Goal: Task Accomplishment & Management: Manage account settings

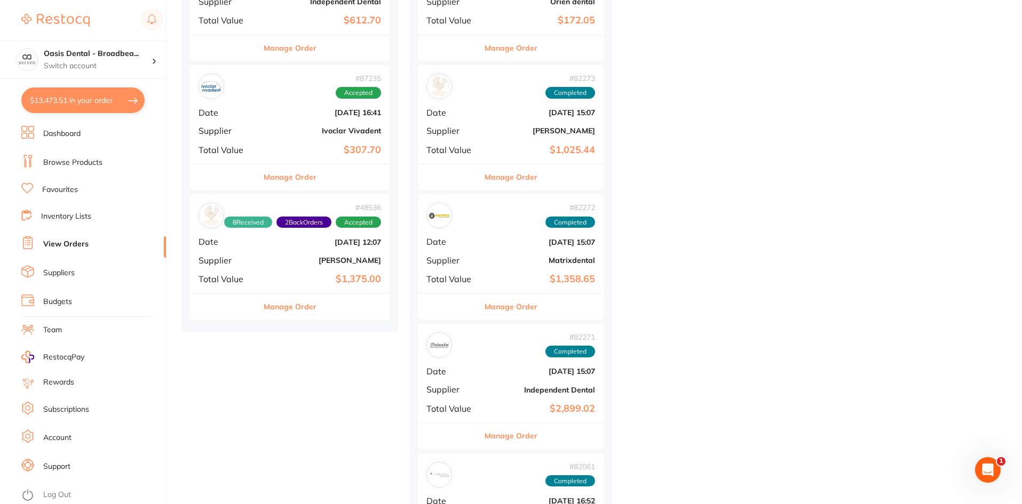
scroll to position [2027, 0]
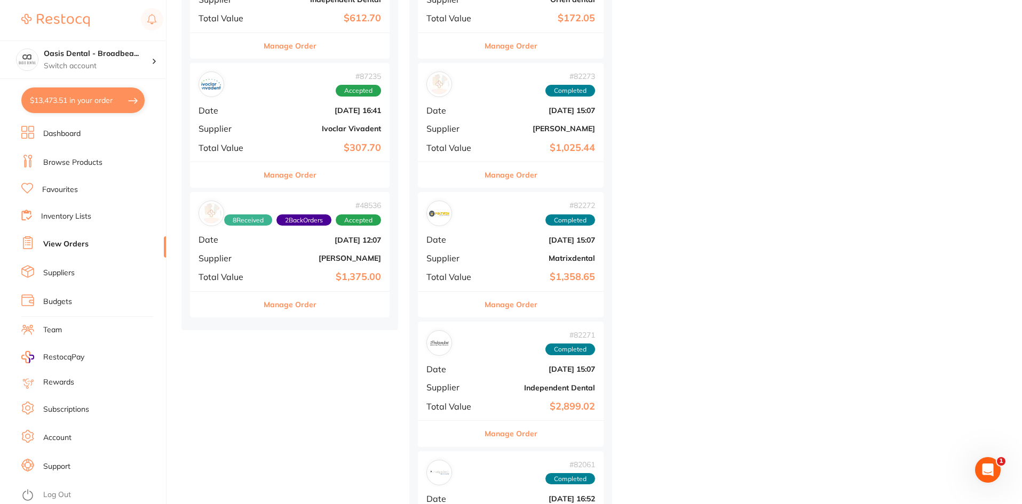
click at [281, 101] on div "# 87235 Accepted Date [DATE] 16:41 Supplier Ivoclar Vivadent Total Value $307.70" at bounding box center [290, 112] width 200 height 99
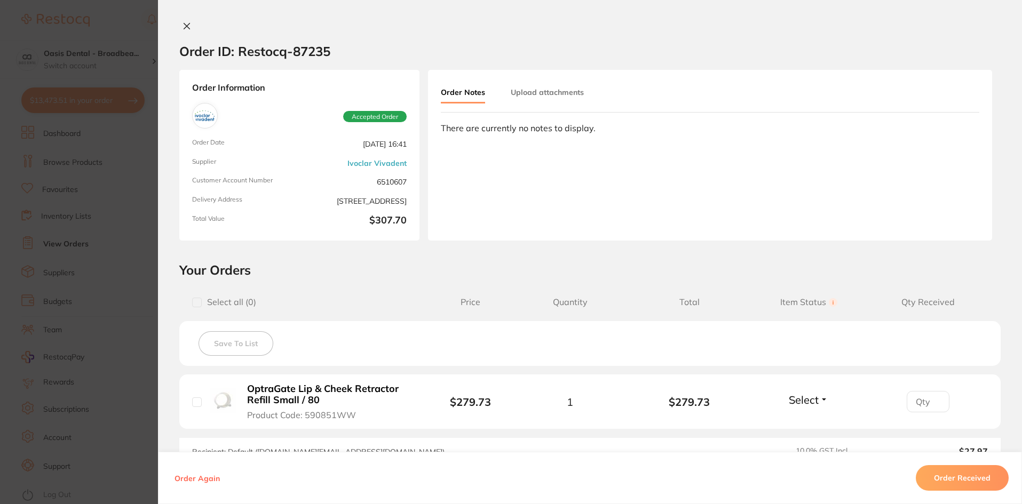
click at [949, 472] on button "Order Received" at bounding box center [961, 478] width 93 height 26
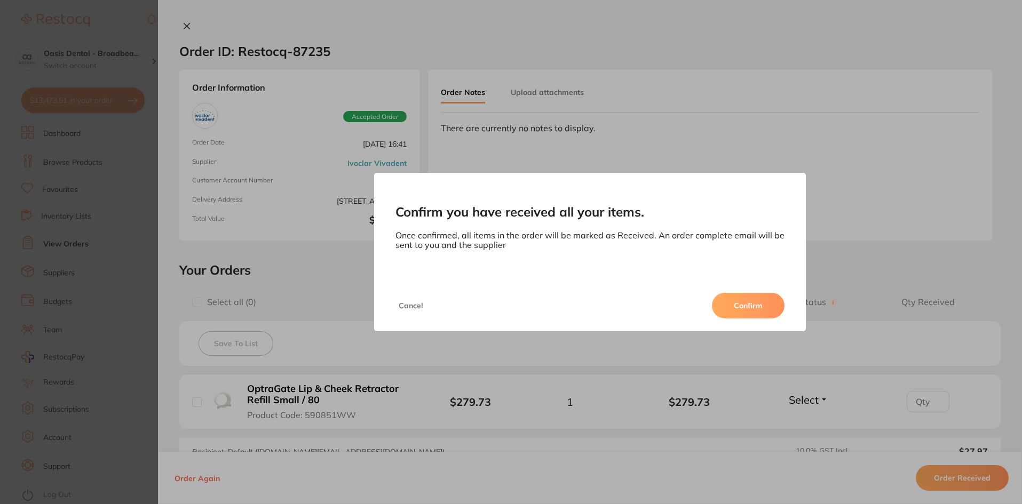
click at [747, 311] on button "Confirm" at bounding box center [748, 306] width 73 height 26
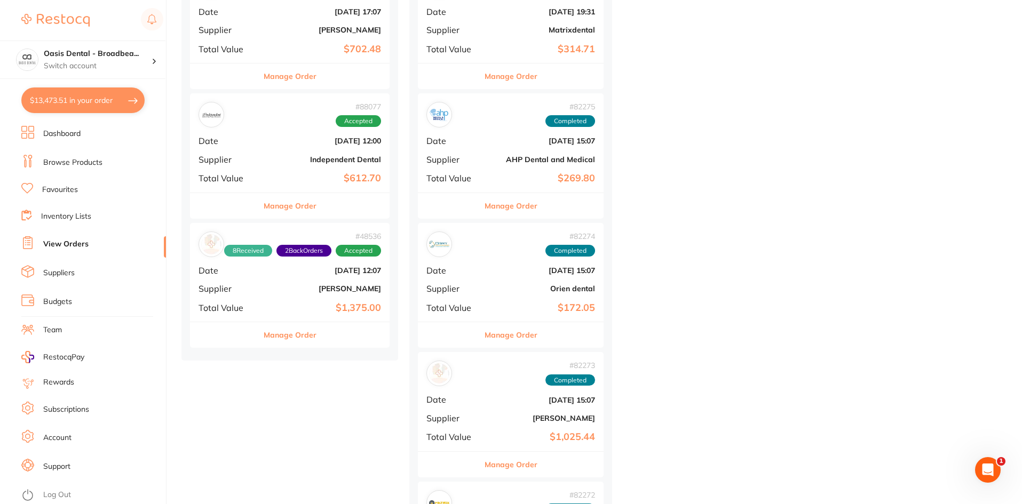
click at [304, 179] on b "$612.70" at bounding box center [323, 178] width 116 height 11
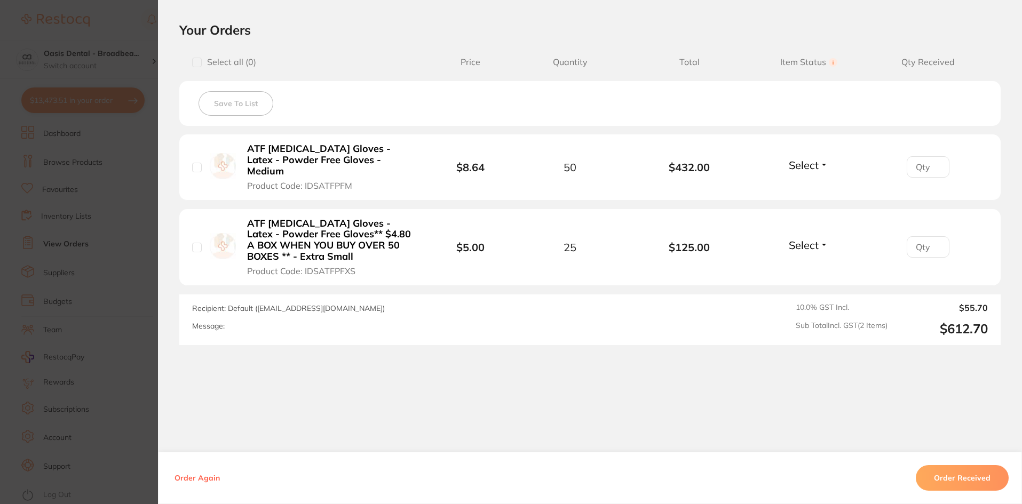
click at [961, 474] on button "Order Received" at bounding box center [961, 478] width 93 height 26
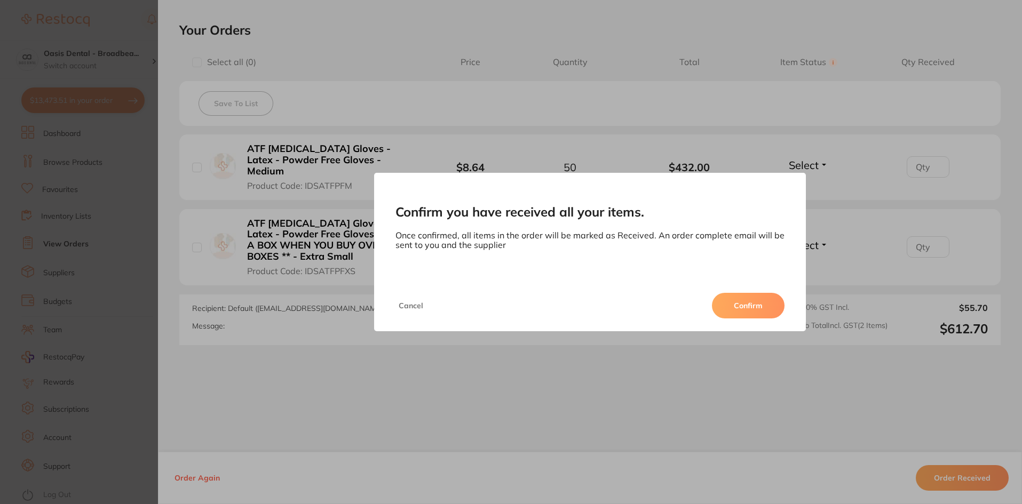
click at [762, 300] on button "Confirm" at bounding box center [748, 306] width 73 height 26
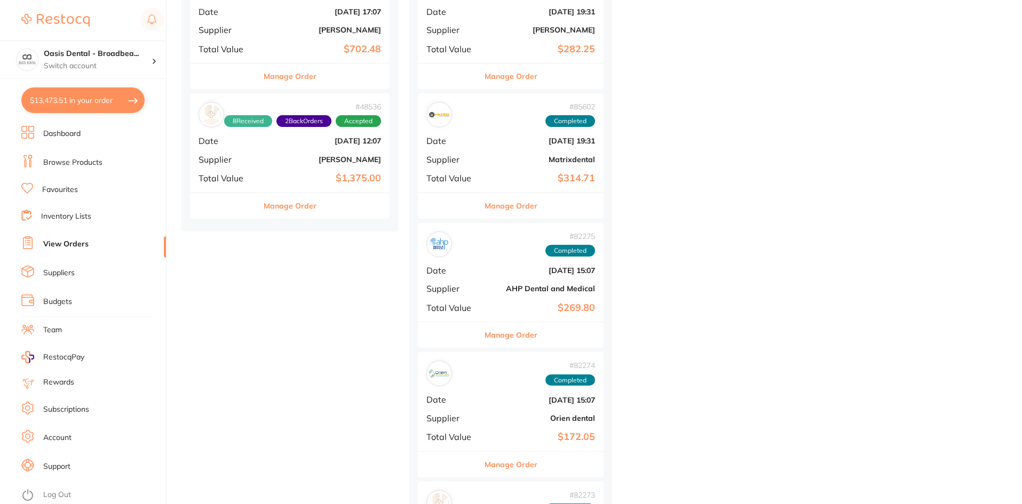
scroll to position [1654, 0]
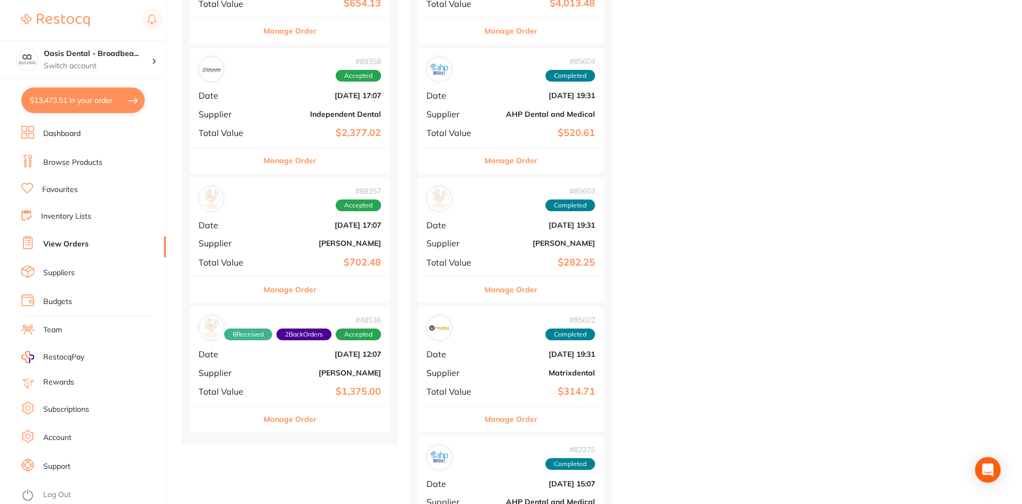
click at [291, 231] on div "# 89357 Accepted Date [DATE] 17:07 Supplier [PERSON_NAME] Total Value $702.48" at bounding box center [290, 227] width 200 height 99
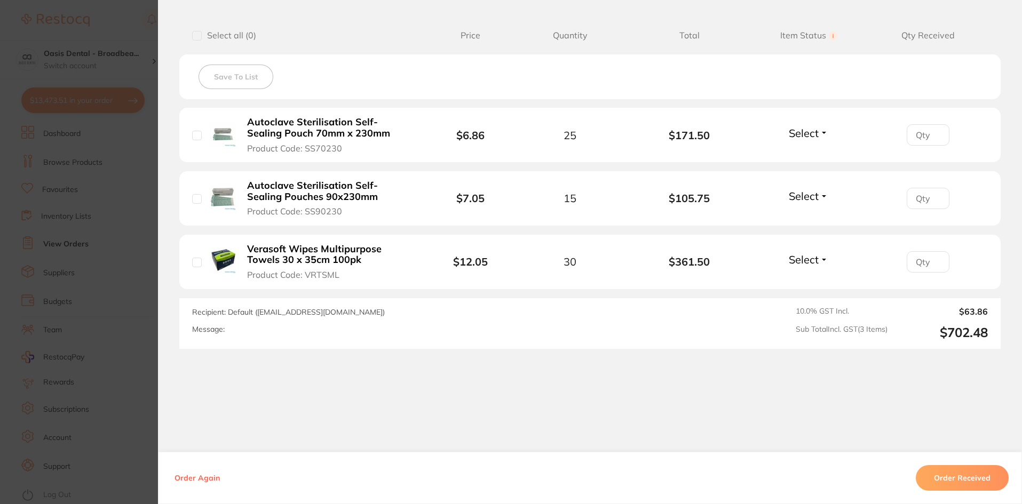
click at [932, 481] on button "Order Received" at bounding box center [961, 478] width 93 height 26
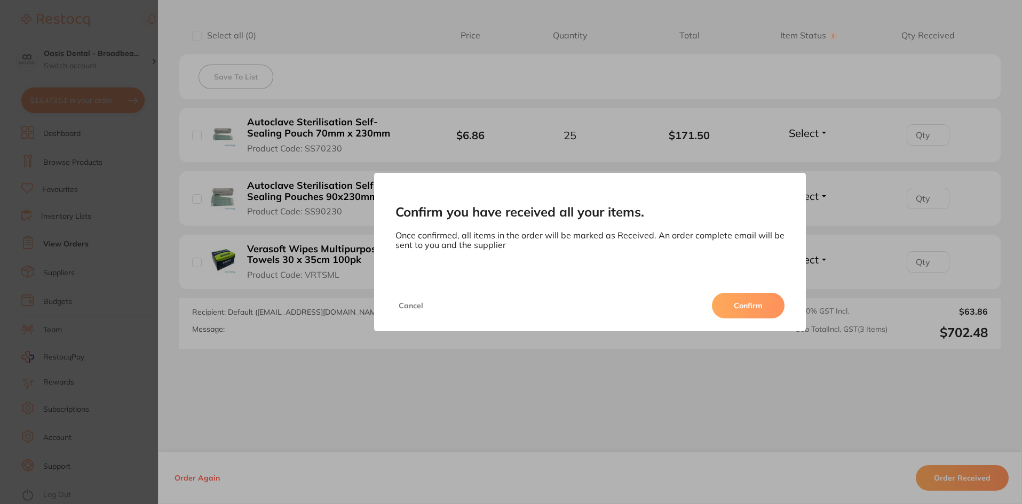
click at [746, 314] on button "Confirm" at bounding box center [748, 306] width 73 height 26
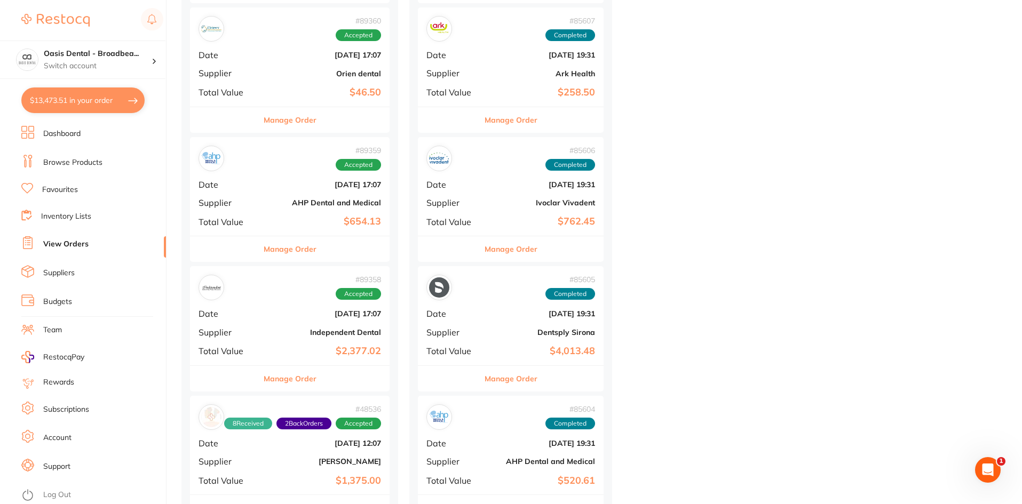
scroll to position [1494, 0]
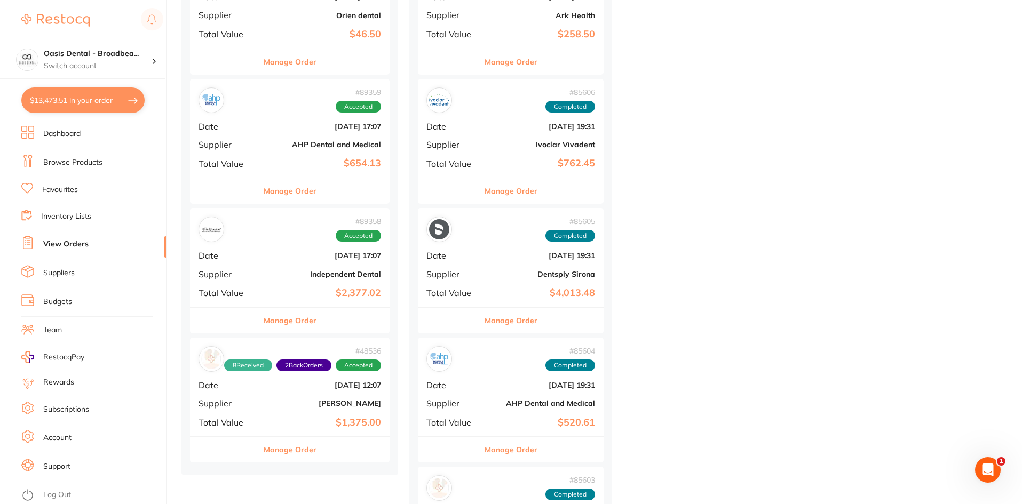
click at [307, 236] on div "# 89358 Accepted" at bounding box center [289, 230] width 182 height 26
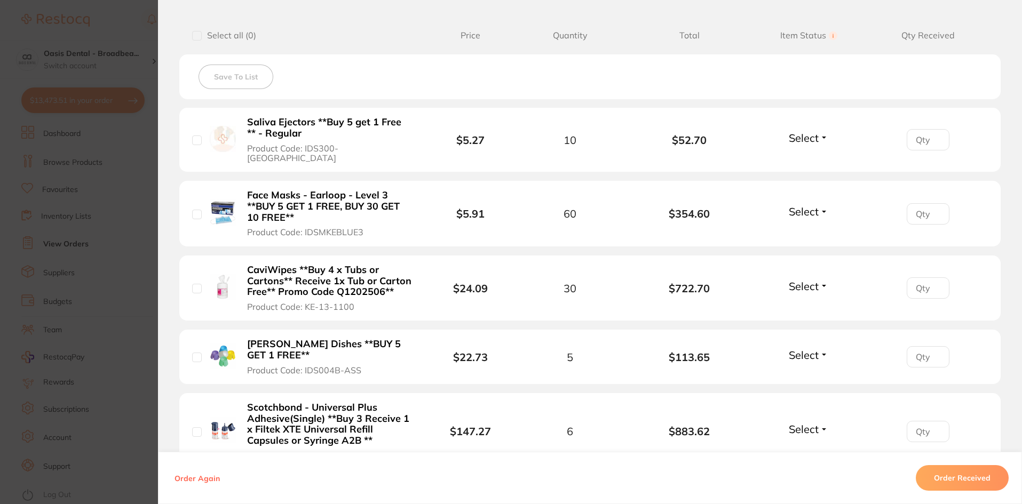
click at [940, 479] on button "Order Received" at bounding box center [961, 478] width 93 height 26
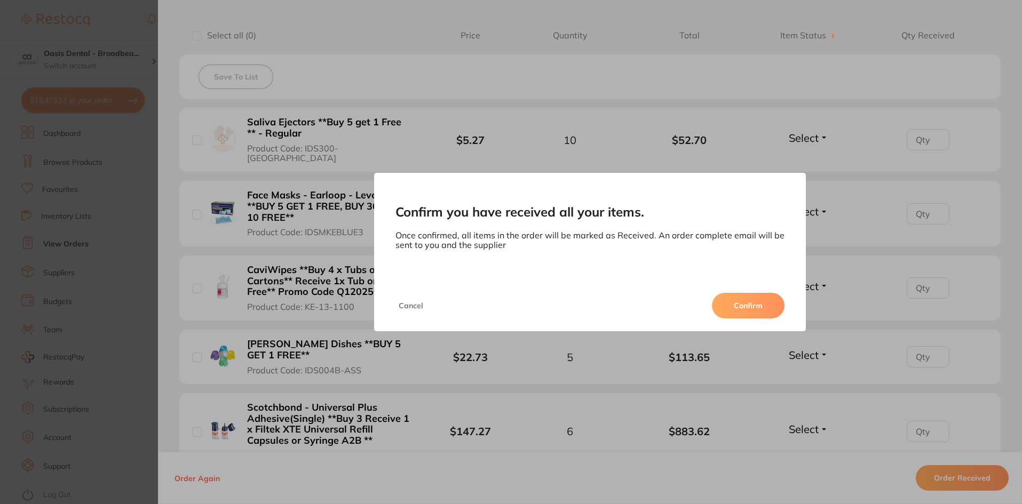
click at [741, 307] on button "Confirm" at bounding box center [748, 306] width 73 height 26
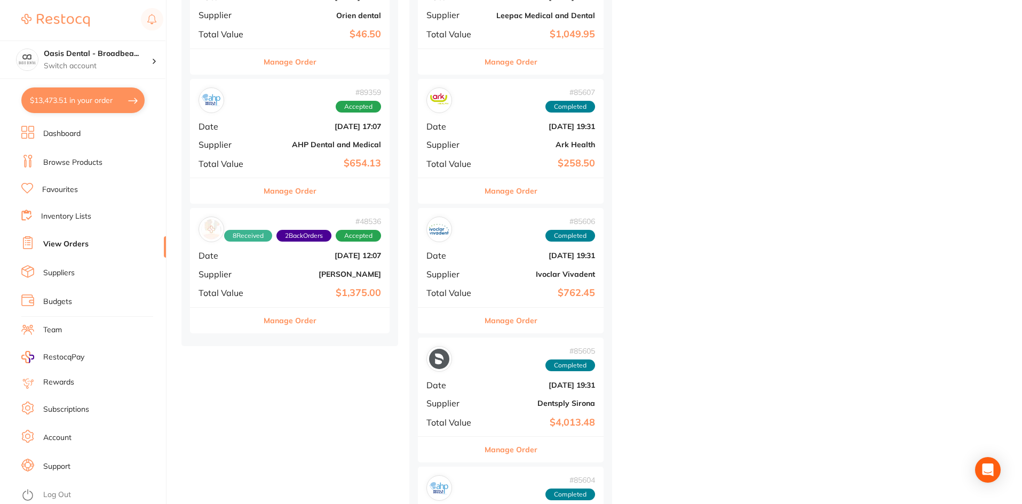
click at [279, 108] on div "# 89359 Accepted" at bounding box center [289, 100] width 182 height 26
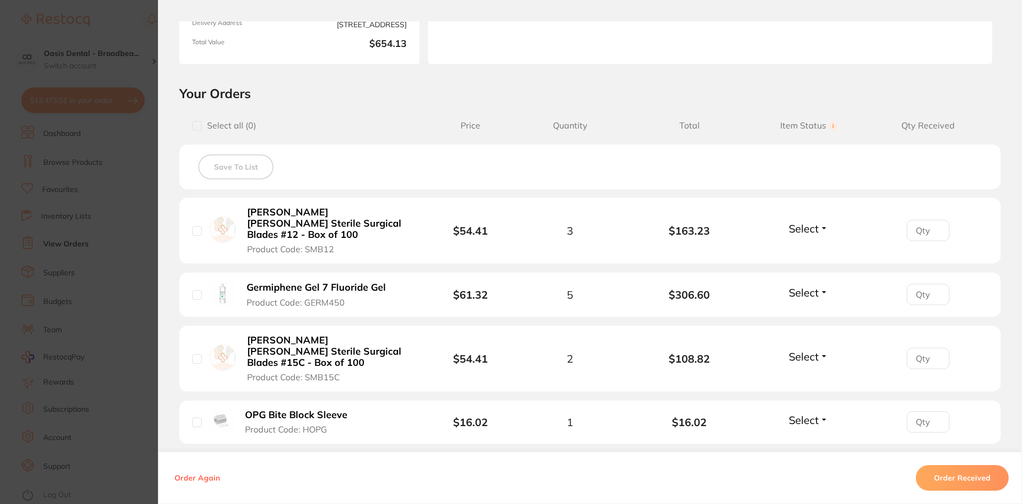
scroll to position [53, 0]
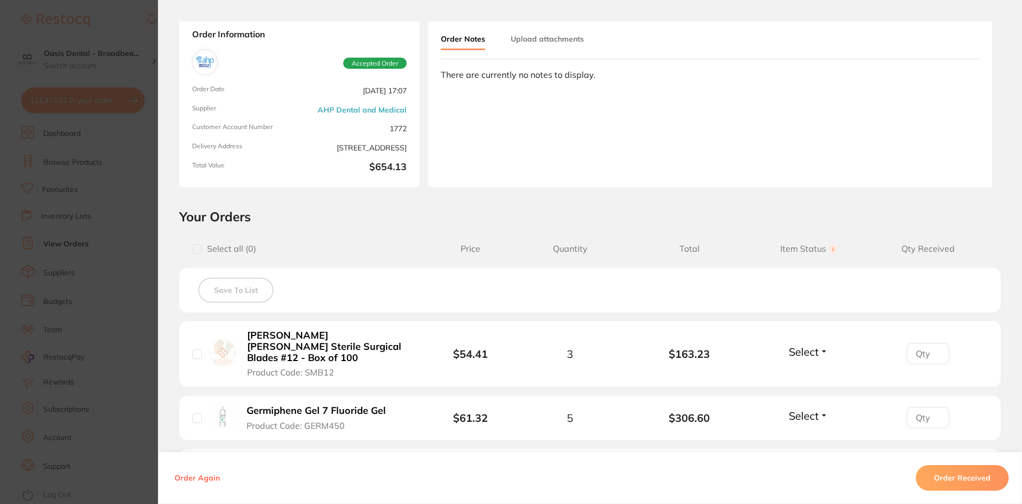
click at [945, 483] on button "Order Received" at bounding box center [961, 478] width 93 height 26
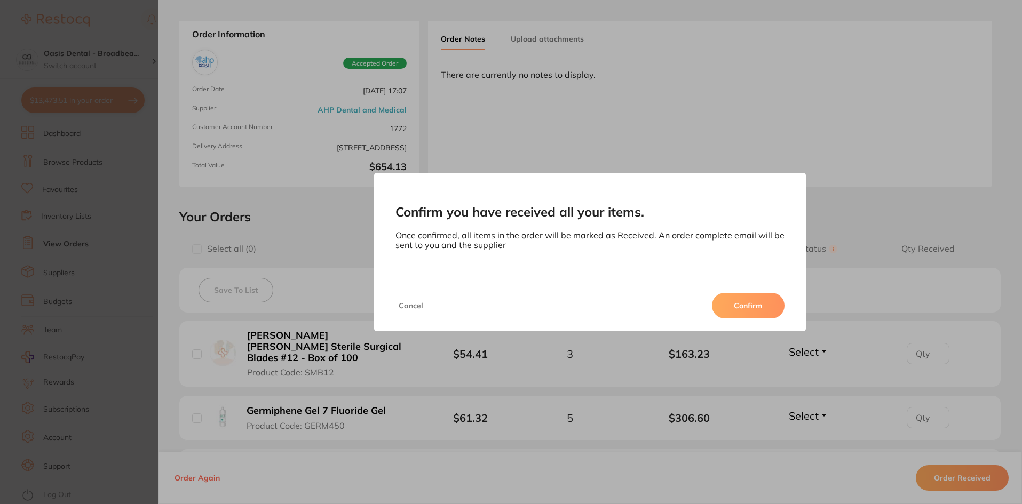
click at [752, 308] on button "Confirm" at bounding box center [748, 306] width 73 height 26
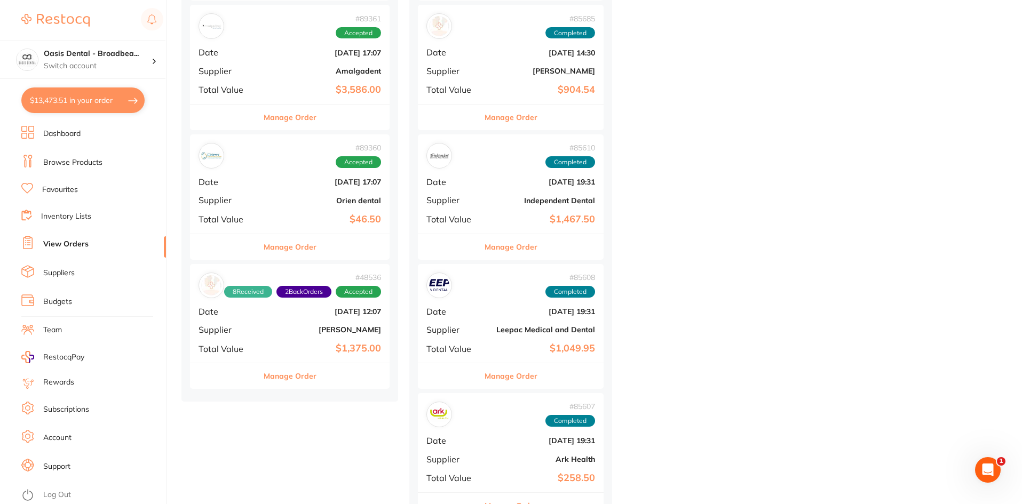
scroll to position [1280, 0]
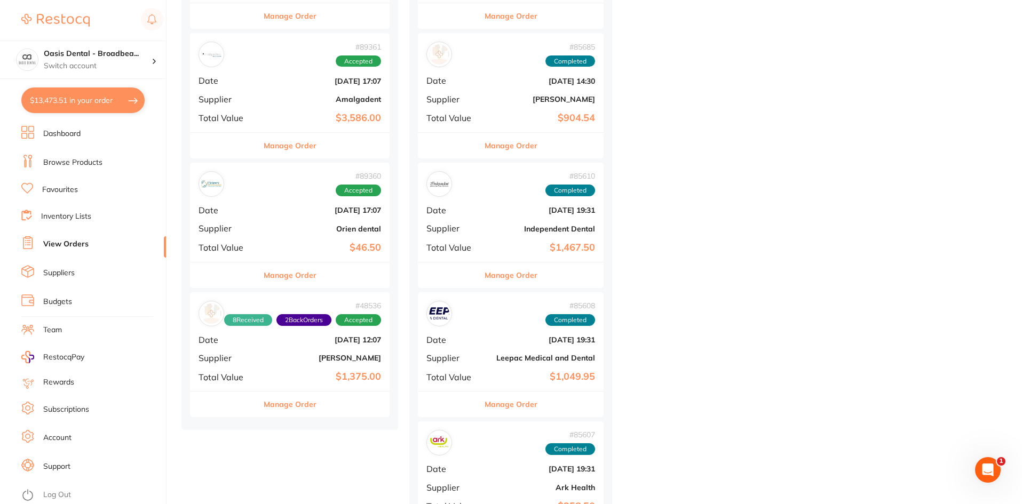
click at [284, 204] on div "# 89360 Accepted Date [DATE] 17:07 Supplier Orien dental Total Value $46.50" at bounding box center [290, 212] width 200 height 99
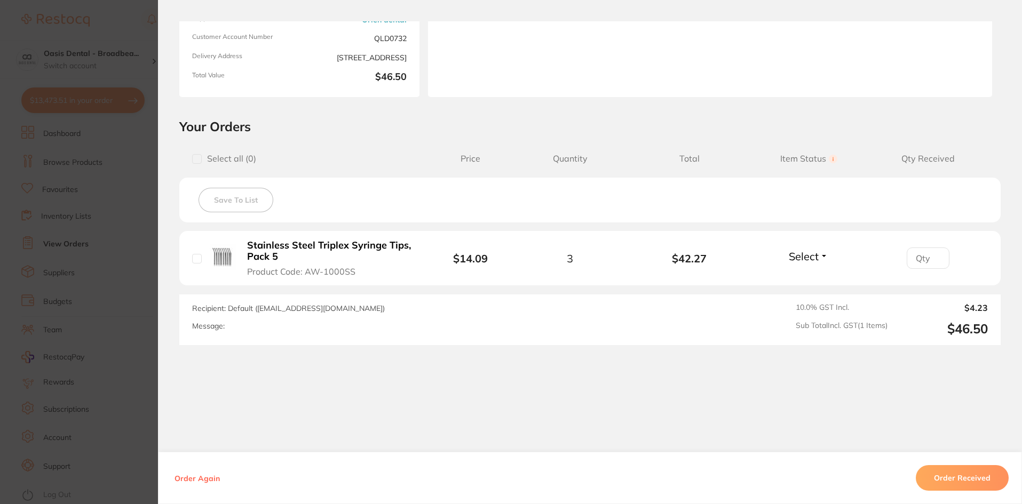
click at [966, 480] on button "Order Received" at bounding box center [961, 478] width 93 height 26
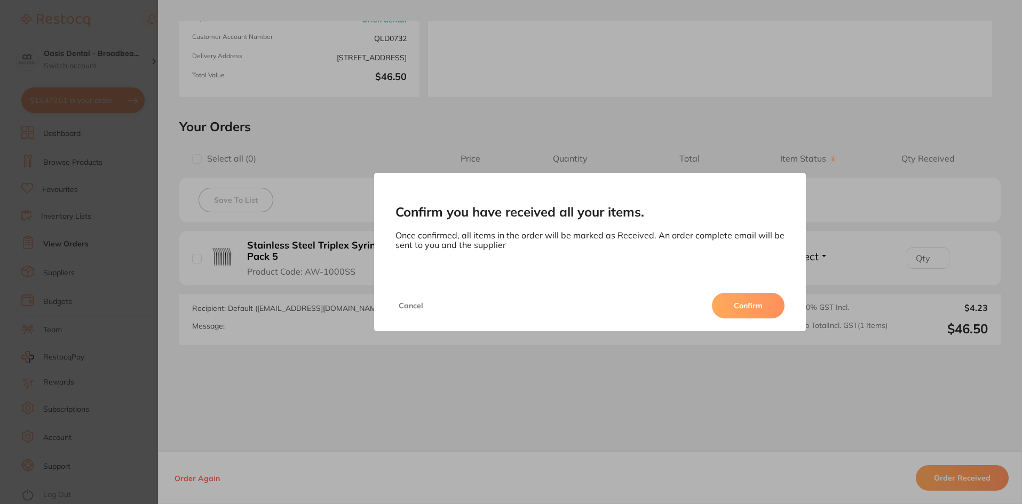
click at [738, 307] on button "Confirm" at bounding box center [748, 306] width 73 height 26
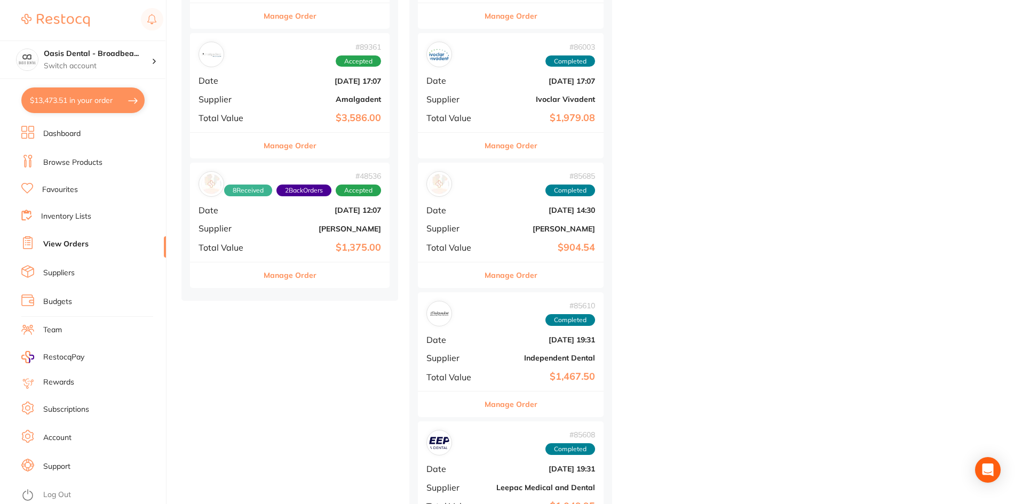
click at [317, 79] on b "[DATE] 17:07" at bounding box center [323, 81] width 116 height 9
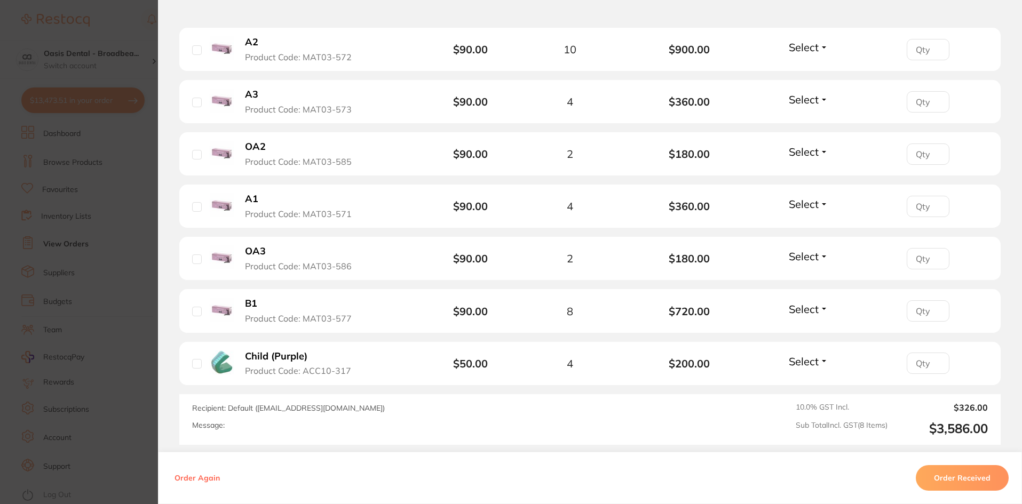
scroll to position [533, 0]
click at [943, 471] on button "Order Received" at bounding box center [961, 478] width 93 height 26
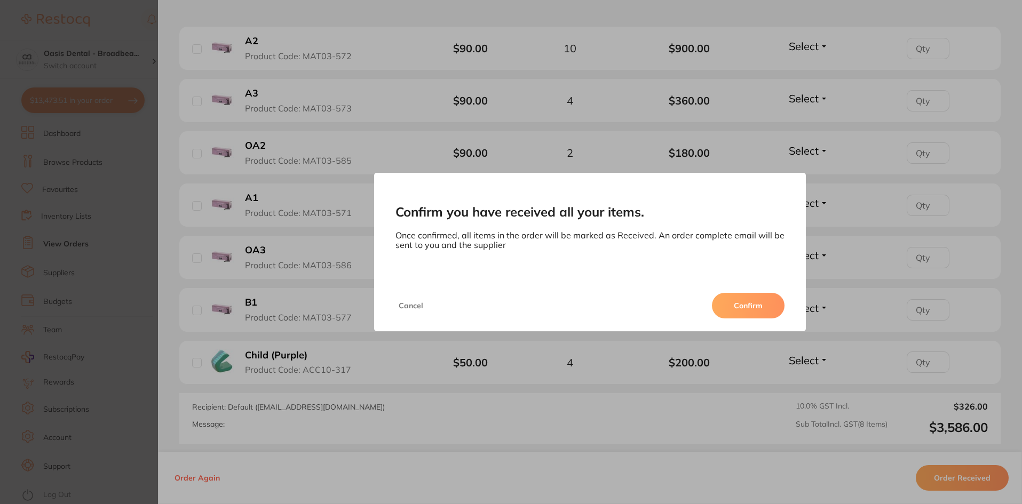
click at [741, 302] on button "Confirm" at bounding box center [748, 306] width 73 height 26
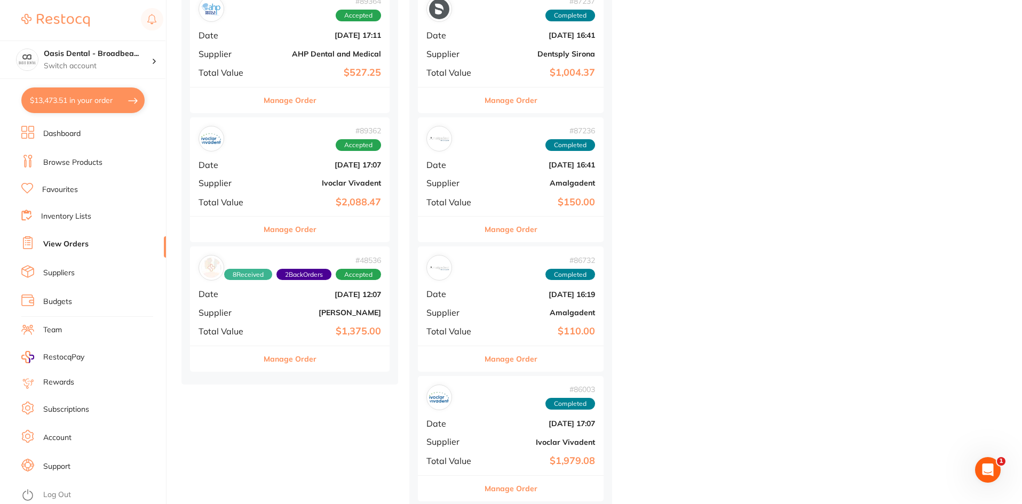
click at [294, 170] on div "# 89362 Accepted Date [DATE] 17:07 Supplier Ivoclar Vivadent Total Value $2,088…" at bounding box center [290, 166] width 200 height 99
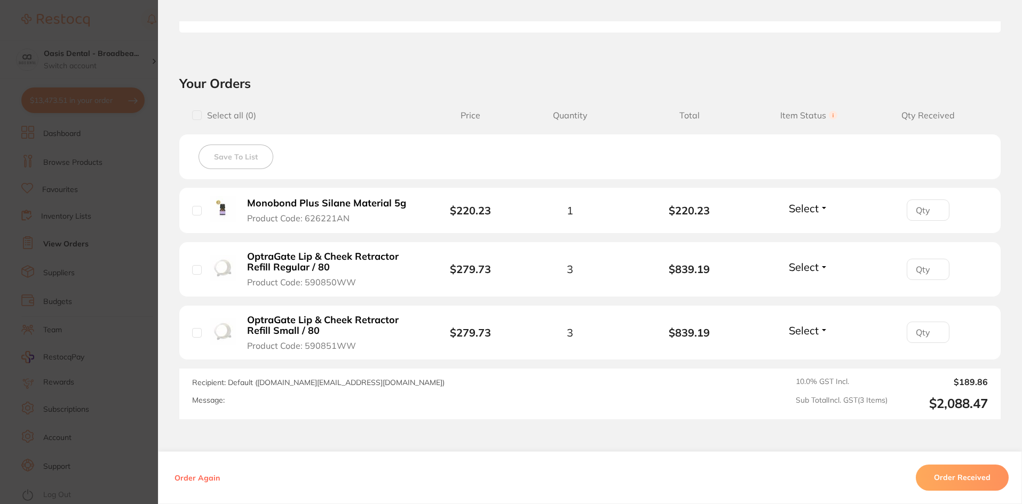
click at [937, 482] on button "Order Received" at bounding box center [961, 478] width 93 height 26
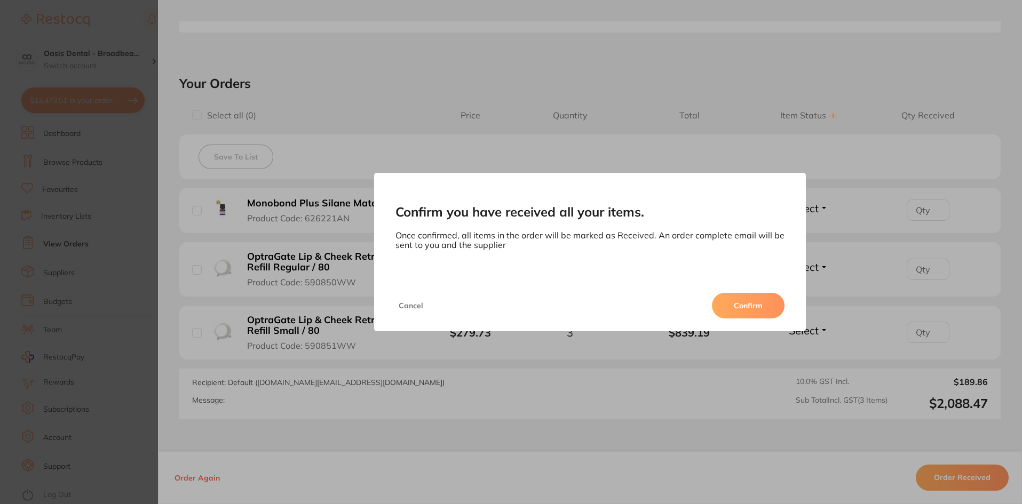
click at [753, 306] on button "Confirm" at bounding box center [748, 306] width 73 height 26
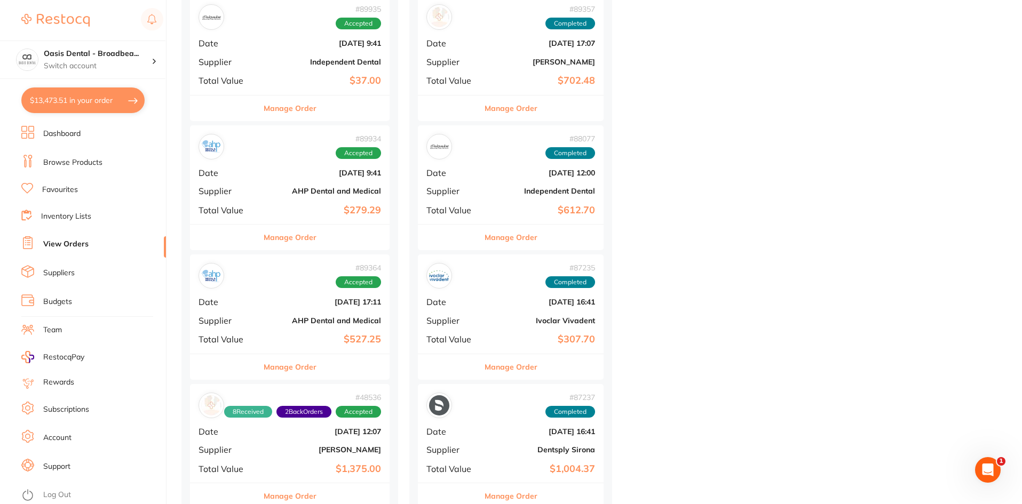
click at [296, 286] on div "# 89364 Accepted" at bounding box center [289, 276] width 182 height 26
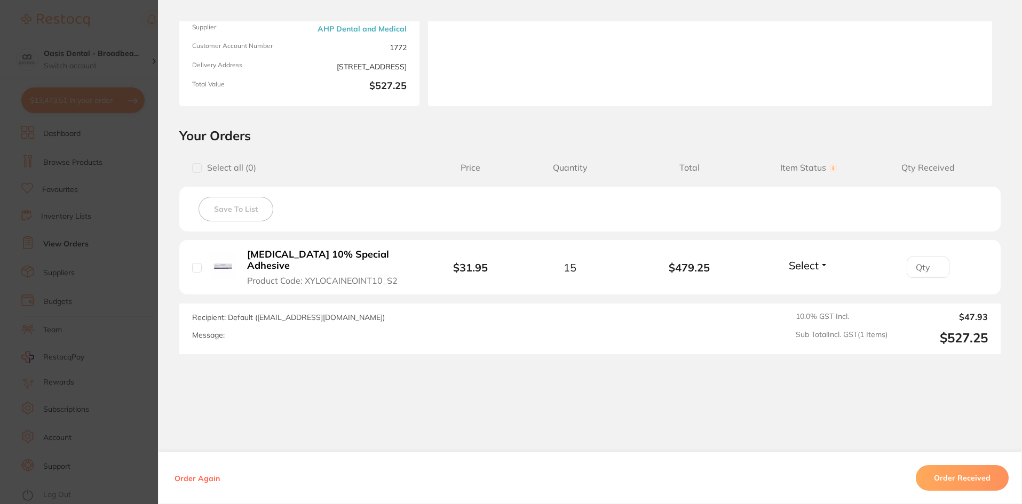
click at [974, 482] on button "Order Received" at bounding box center [961, 478] width 93 height 26
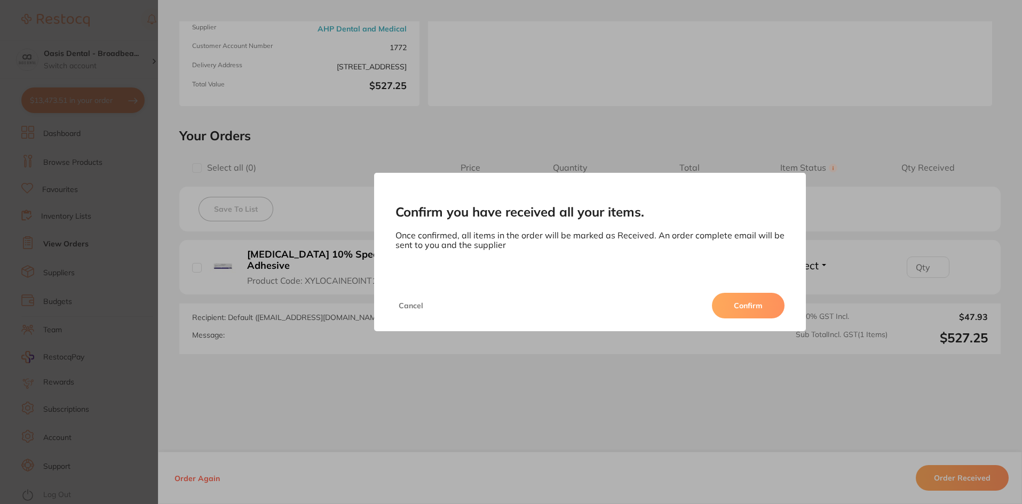
click at [738, 307] on button "Confirm" at bounding box center [748, 306] width 73 height 26
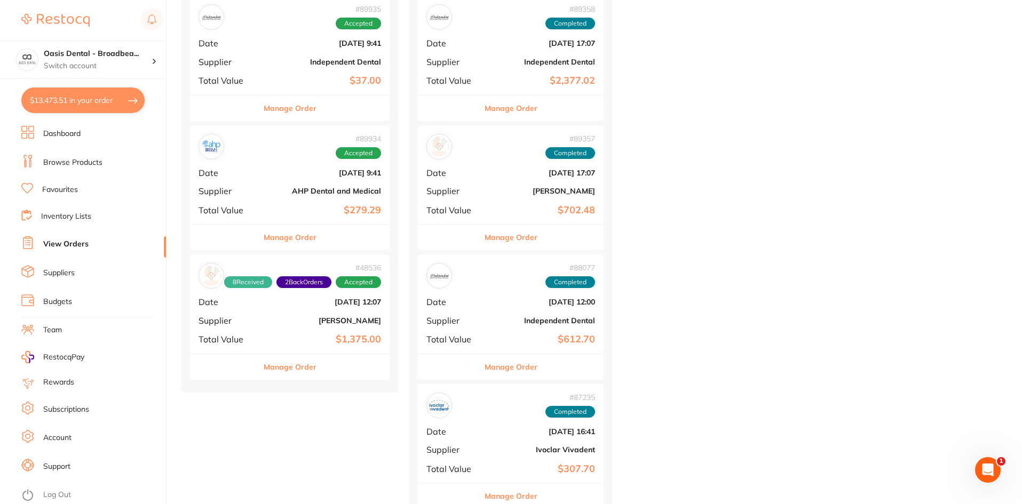
click at [295, 174] on b "[DATE] 9:41" at bounding box center [323, 173] width 116 height 9
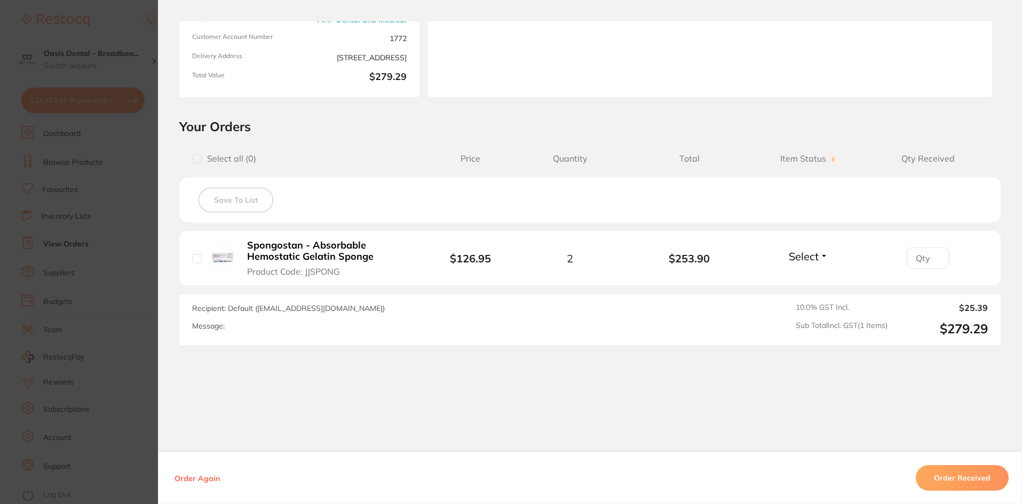
click at [937, 473] on button "Order Received" at bounding box center [961, 478] width 93 height 26
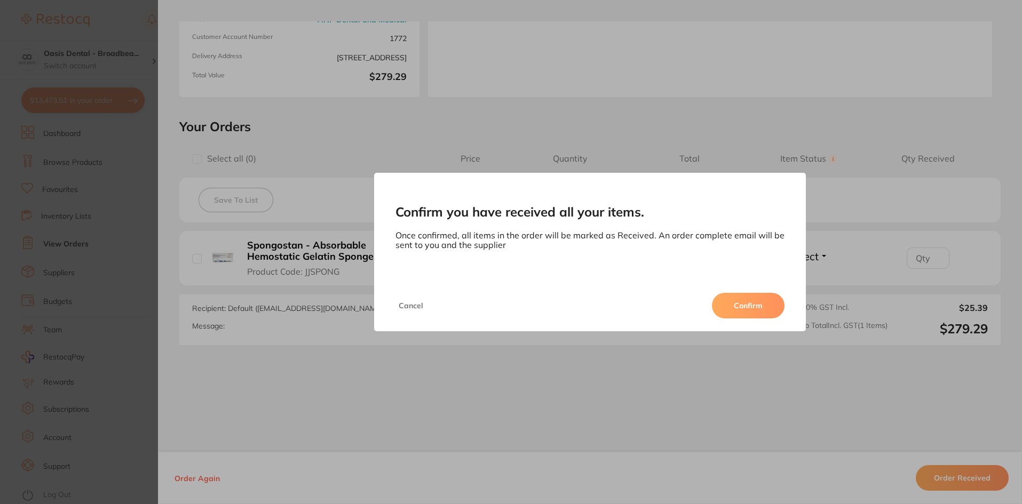
click at [739, 307] on button "Confirm" at bounding box center [748, 306] width 73 height 26
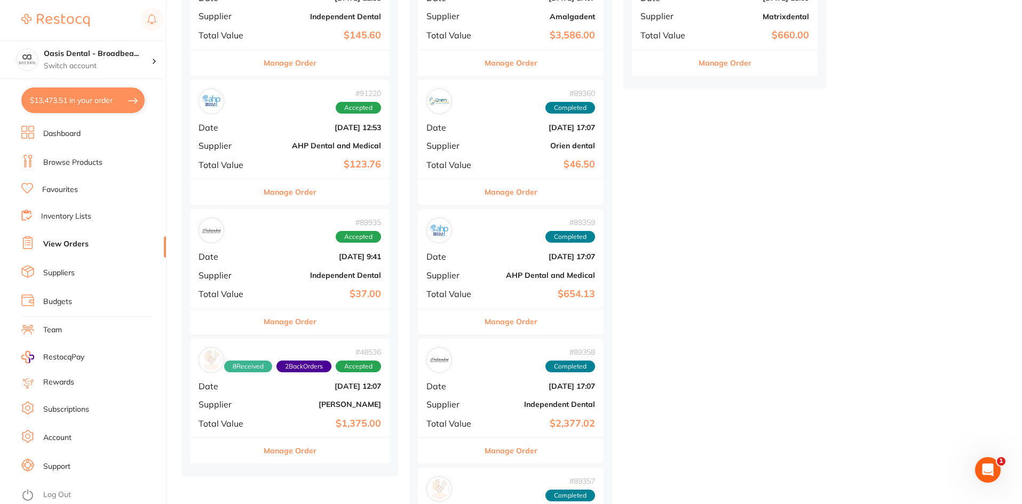
drag, startPoint x: 296, startPoint y: 252, endPoint x: 728, endPoint y: 345, distance: 441.3
click at [297, 252] on b "[DATE] 9:41" at bounding box center [323, 256] width 116 height 9
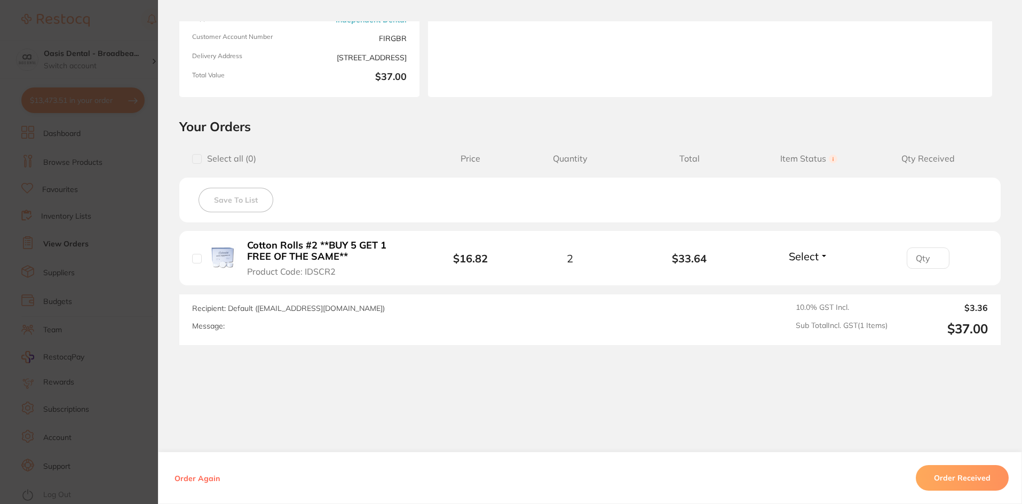
click at [946, 476] on button "Order Received" at bounding box center [961, 478] width 93 height 26
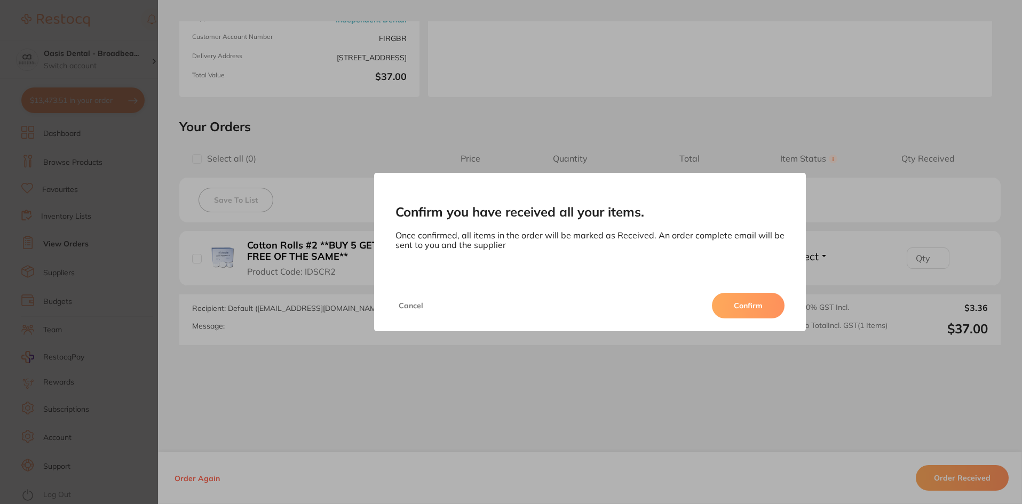
click at [732, 300] on button "Confirm" at bounding box center [748, 306] width 73 height 26
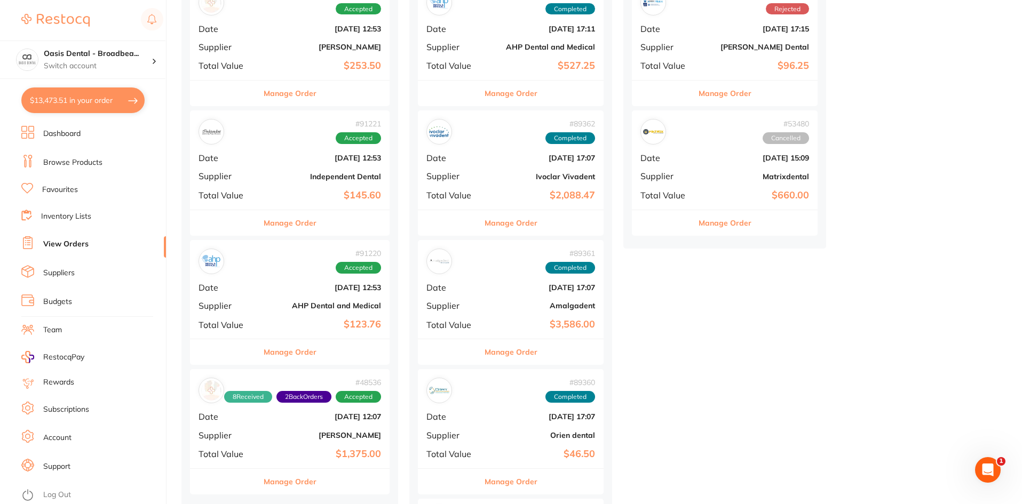
click at [308, 266] on div "# 91220 Accepted" at bounding box center [289, 262] width 182 height 26
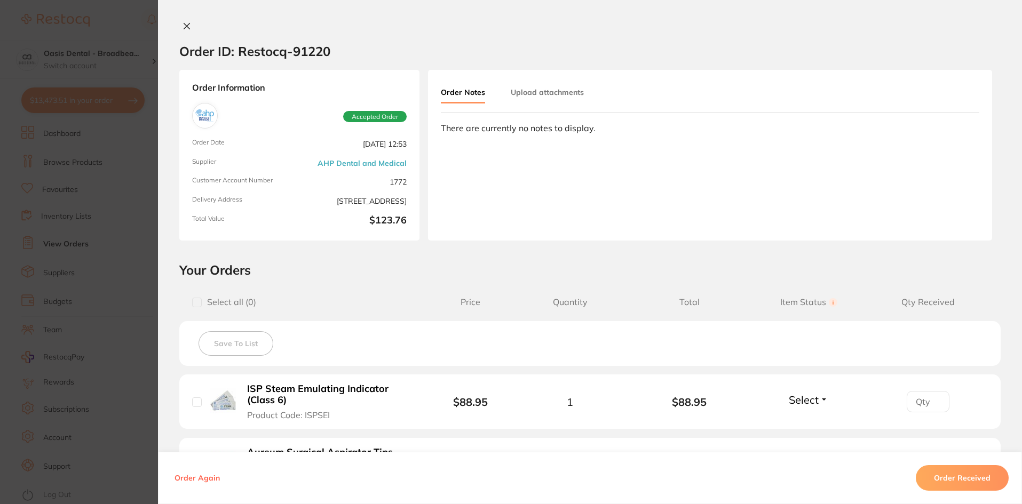
click at [318, 387] on b "ISP Steam Emulating Indicator (Class 6)" at bounding box center [329, 395] width 165 height 22
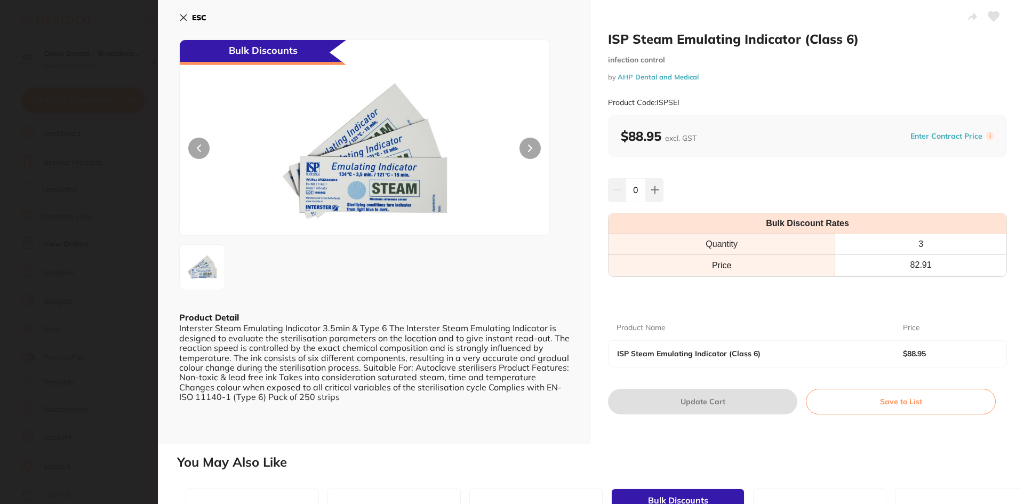
click at [182, 15] on icon at bounding box center [183, 17] width 9 height 9
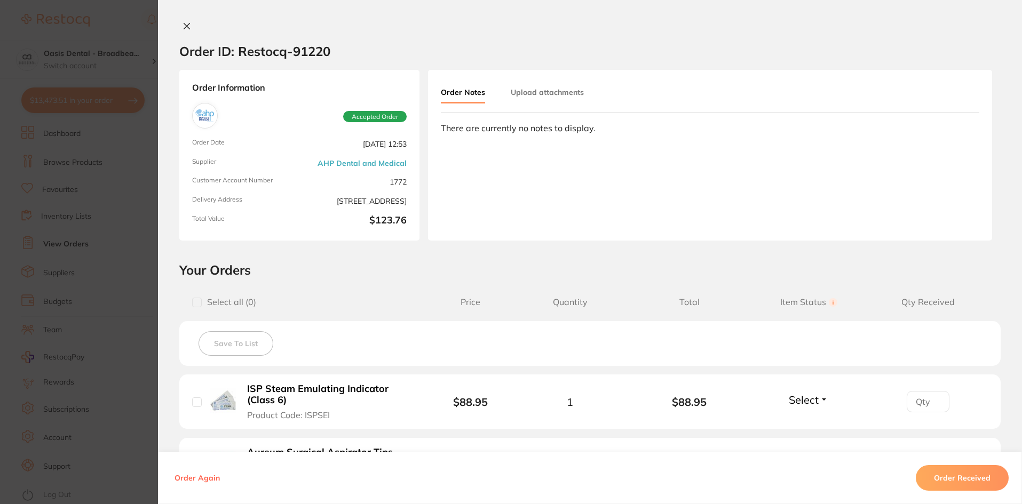
click at [183, 23] on icon at bounding box center [186, 26] width 9 height 9
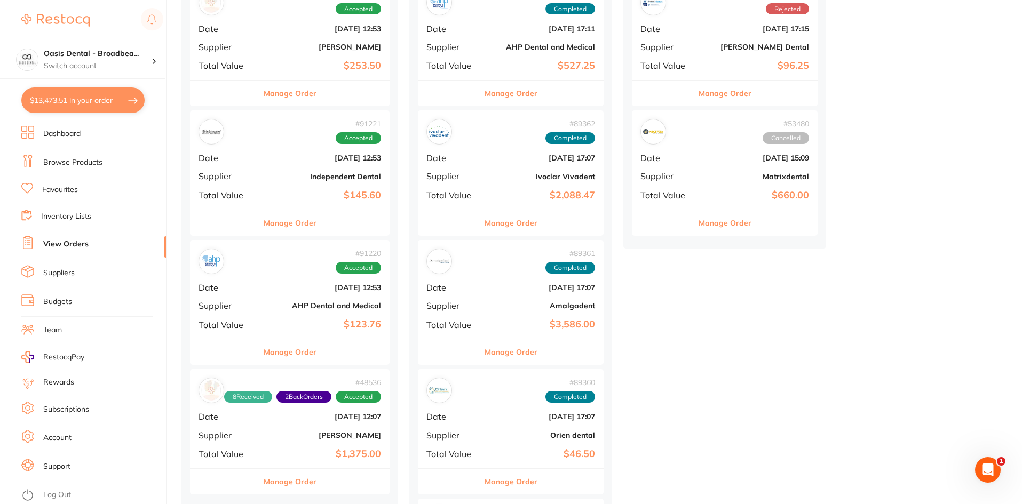
click at [270, 145] on div "# 91221 Accepted" at bounding box center [289, 132] width 182 height 26
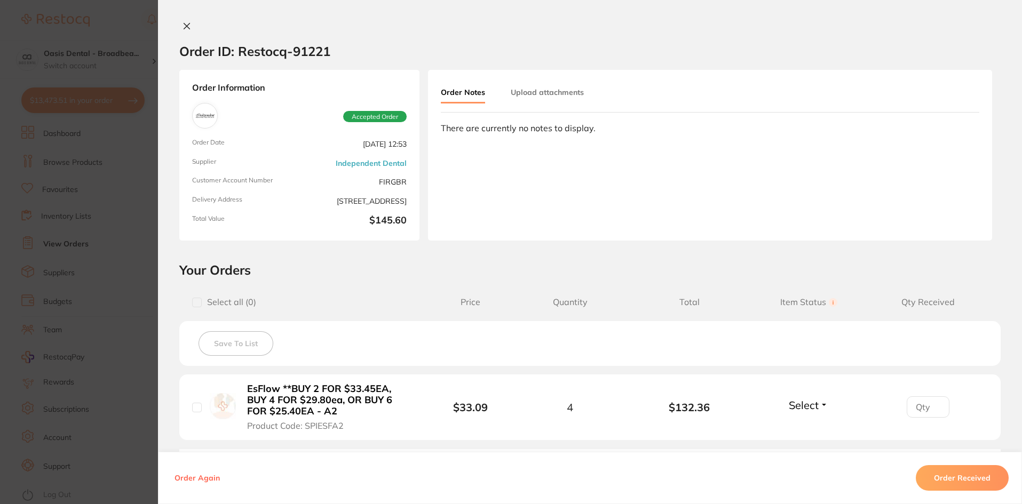
click at [182, 24] on icon at bounding box center [186, 26] width 9 height 9
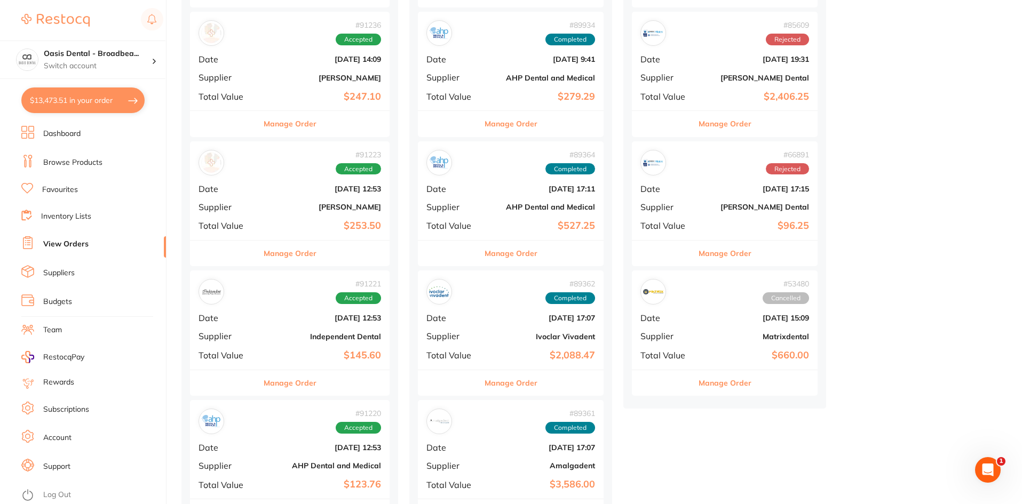
click at [282, 155] on div "# 91223 Accepted" at bounding box center [289, 163] width 182 height 26
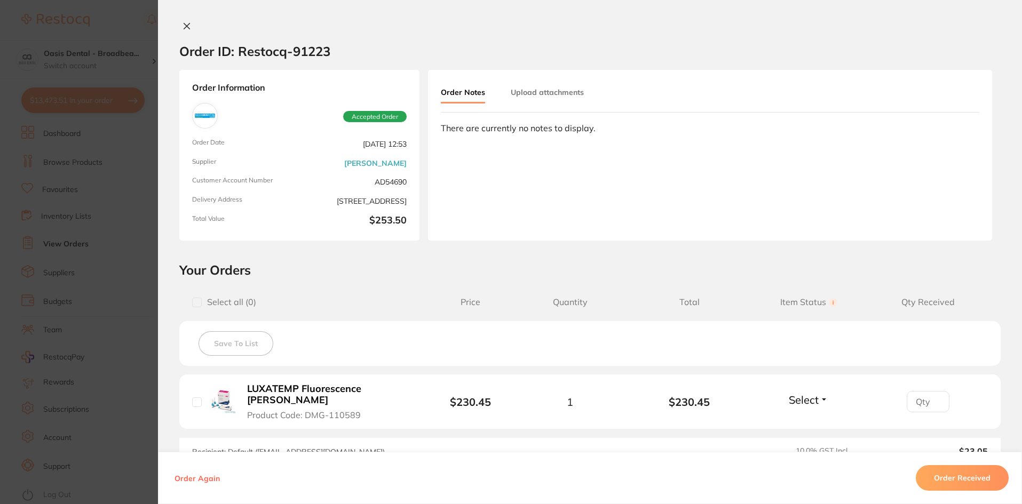
click at [181, 30] on button at bounding box center [186, 26] width 15 height 11
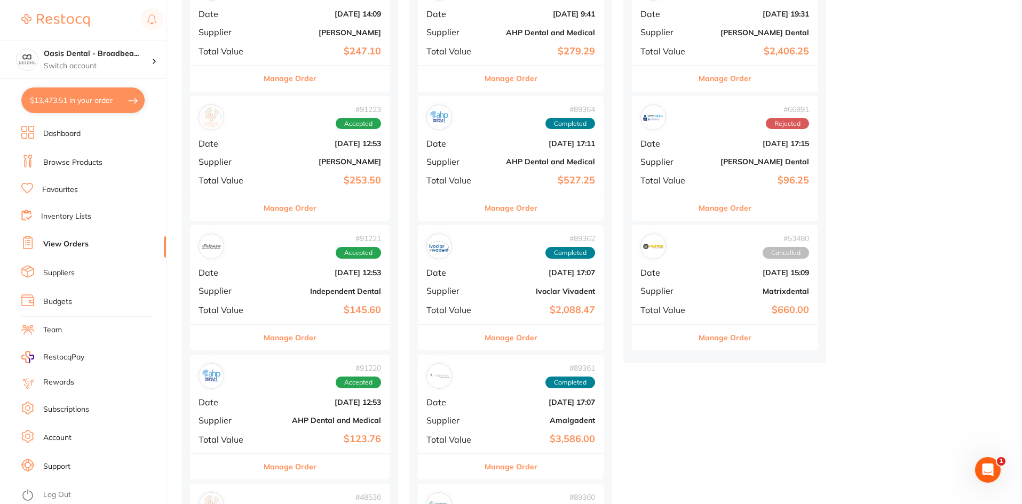
scroll to position [373, 0]
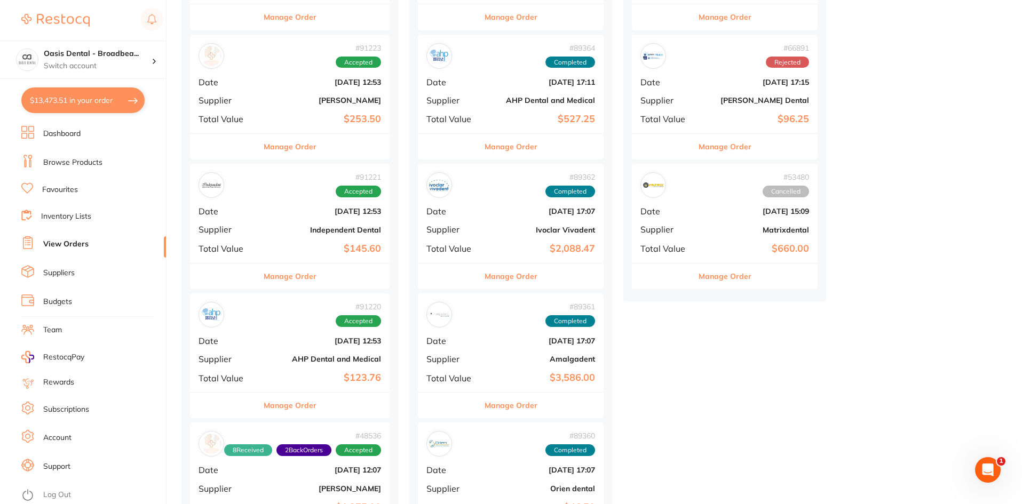
click at [289, 312] on div "# 91220 Accepted" at bounding box center [289, 315] width 182 height 26
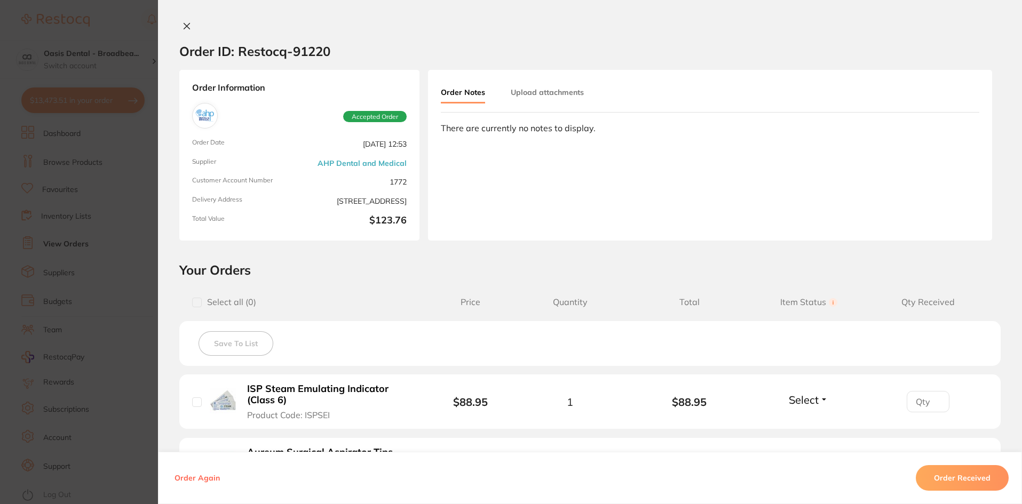
click at [185, 27] on icon at bounding box center [187, 26] width 6 height 6
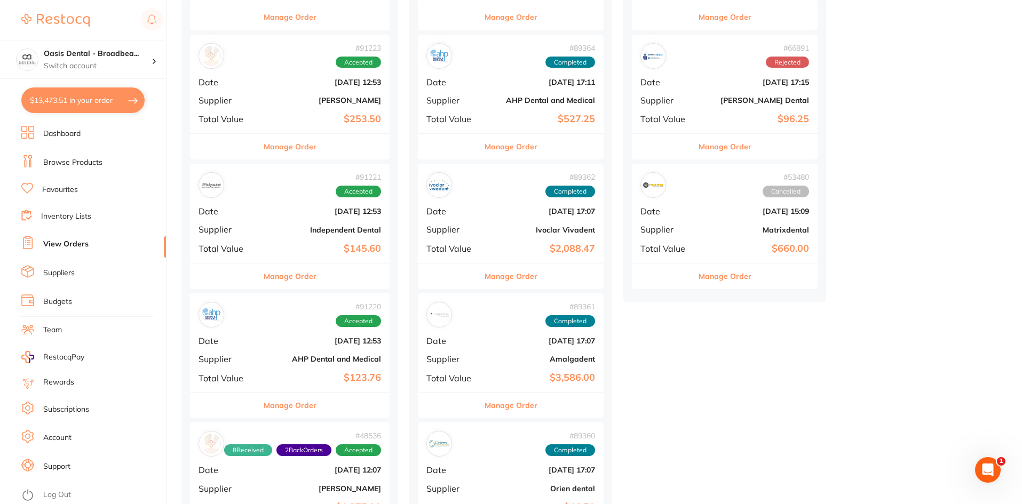
click at [325, 333] on div "# 91220 Accepted Date [DATE] 12:53 Supplier AHP Dental and Medical Total Value …" at bounding box center [290, 342] width 200 height 99
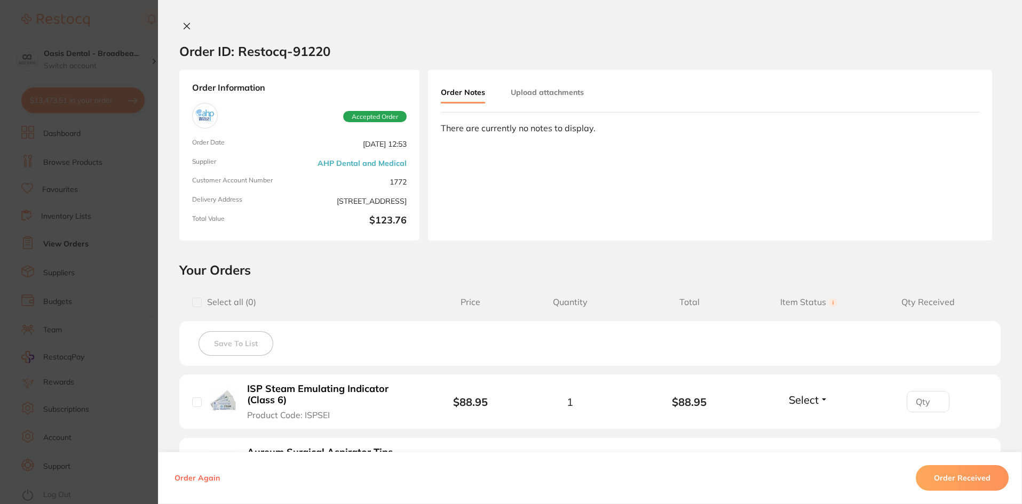
scroll to position [533, 0]
drag, startPoint x: 181, startPoint y: 23, endPoint x: 192, endPoint y: 41, distance: 20.4
click at [182, 23] on icon at bounding box center [186, 26] width 9 height 9
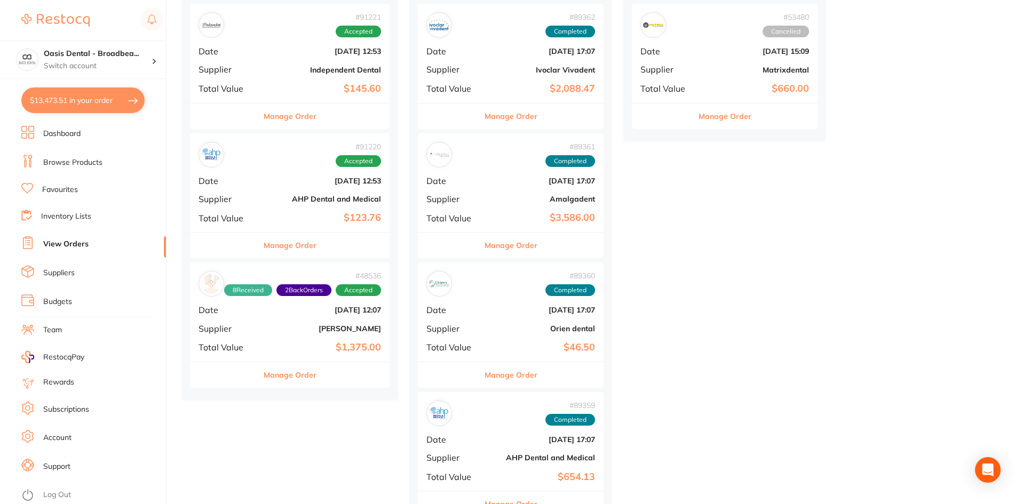
click at [301, 57] on div "# 91221 Accepted Date [DATE] 12:53 Supplier Independent Dental Total Value $145…" at bounding box center [290, 53] width 200 height 99
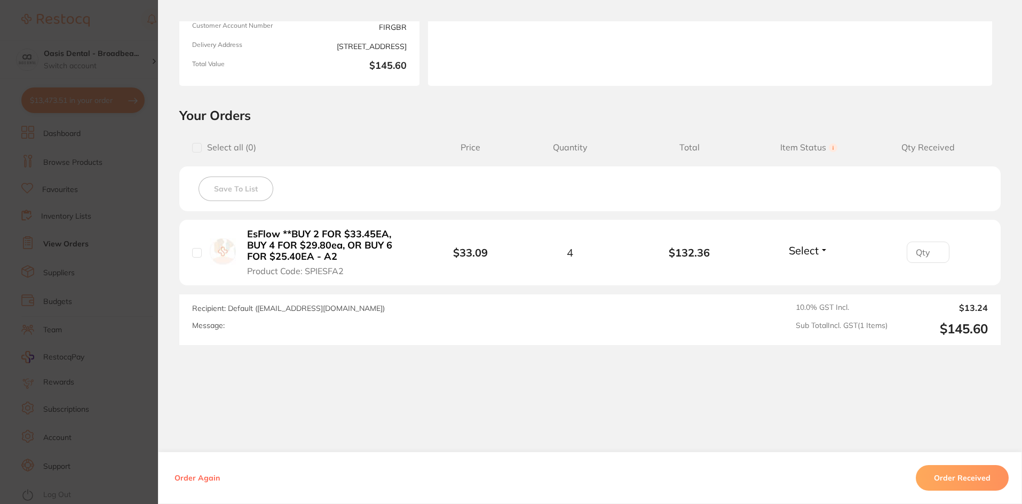
scroll to position [89, 0]
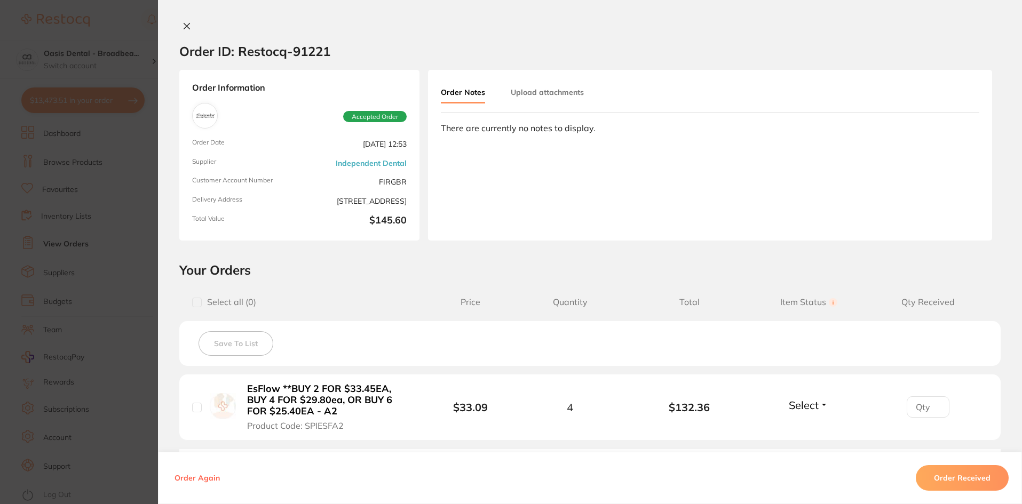
click at [186, 24] on icon at bounding box center [187, 26] width 6 height 6
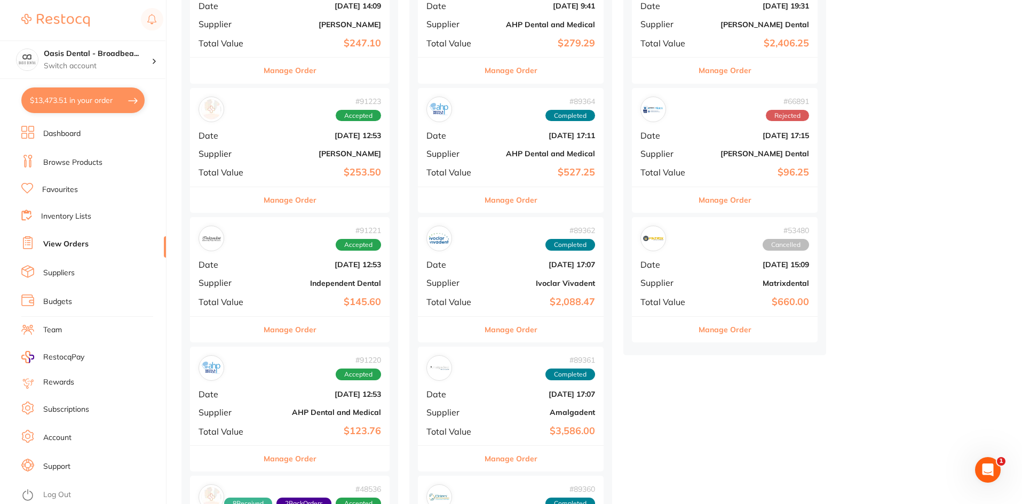
click at [291, 167] on b "$253.50" at bounding box center [323, 172] width 116 height 11
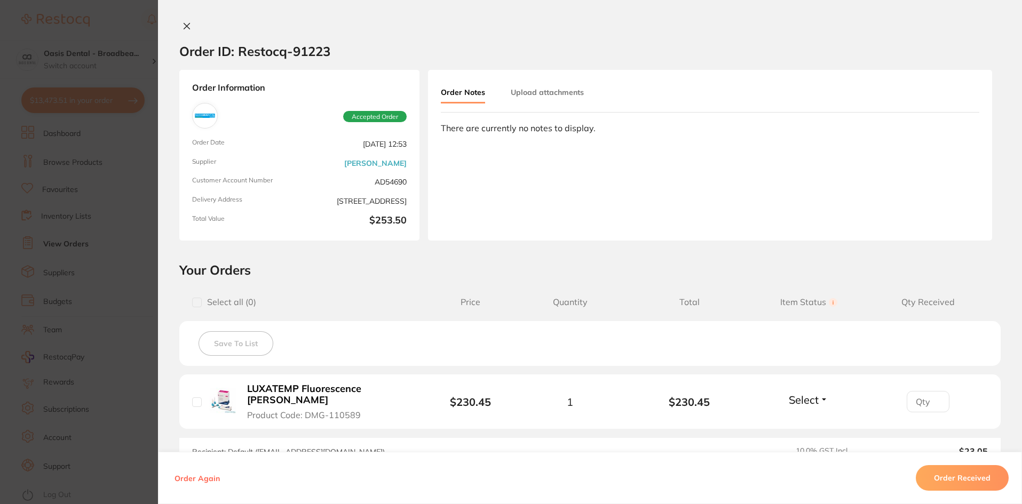
click at [186, 25] on icon at bounding box center [187, 26] width 6 height 6
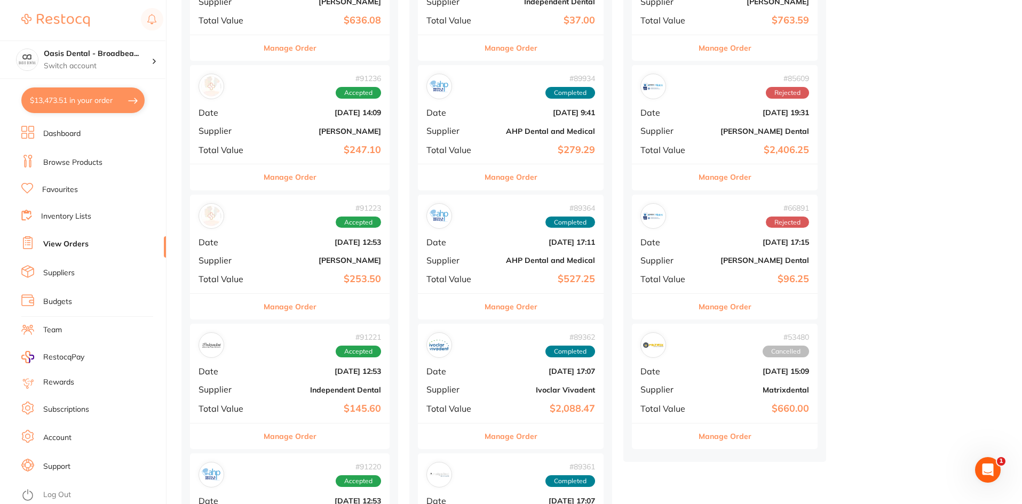
click at [261, 124] on div "# 91236 Accepted Date [DATE] 14:09 Supplier [PERSON_NAME] Total Value $247.10" at bounding box center [290, 114] width 200 height 99
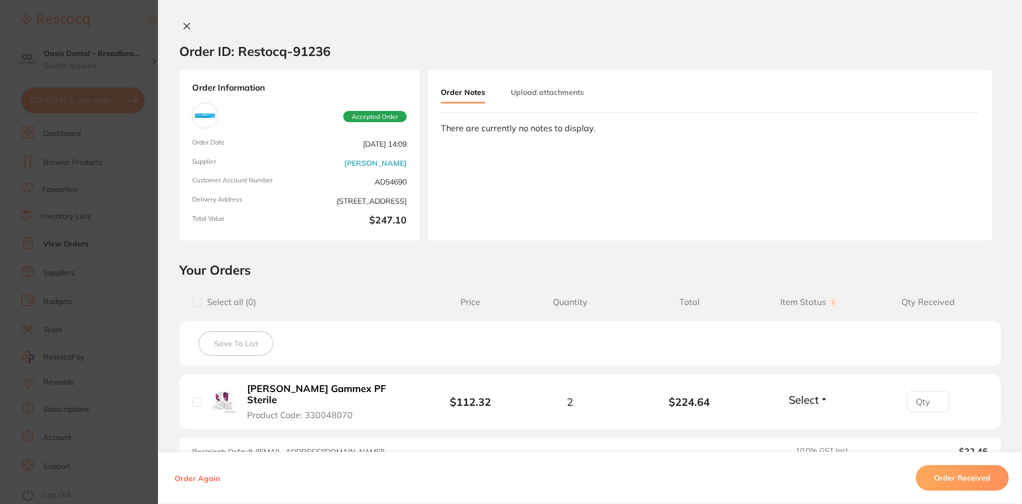
click at [184, 25] on icon at bounding box center [187, 26] width 6 height 6
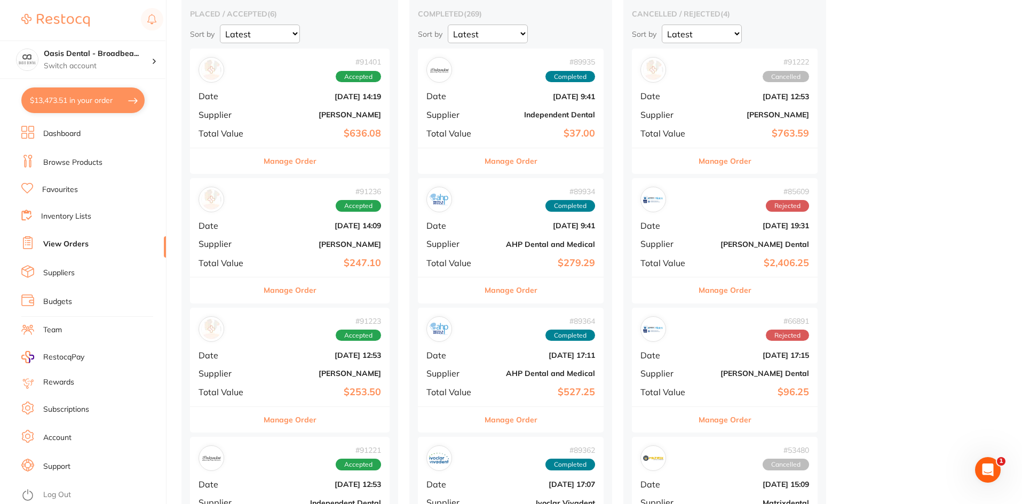
scroll to position [53, 0]
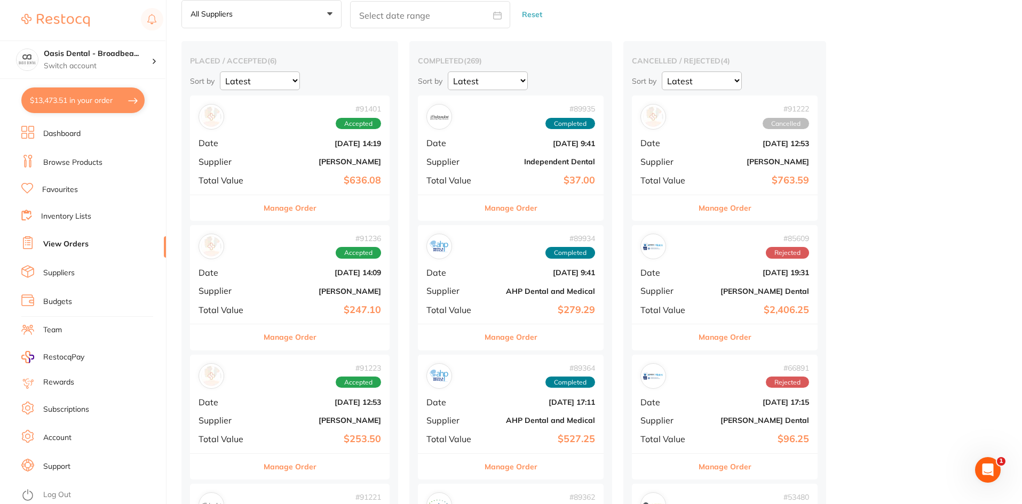
click at [302, 151] on div "# 91401 Accepted Date [DATE] 14:19 Supplier [PERSON_NAME] Total Value $636.08" at bounding box center [290, 144] width 200 height 99
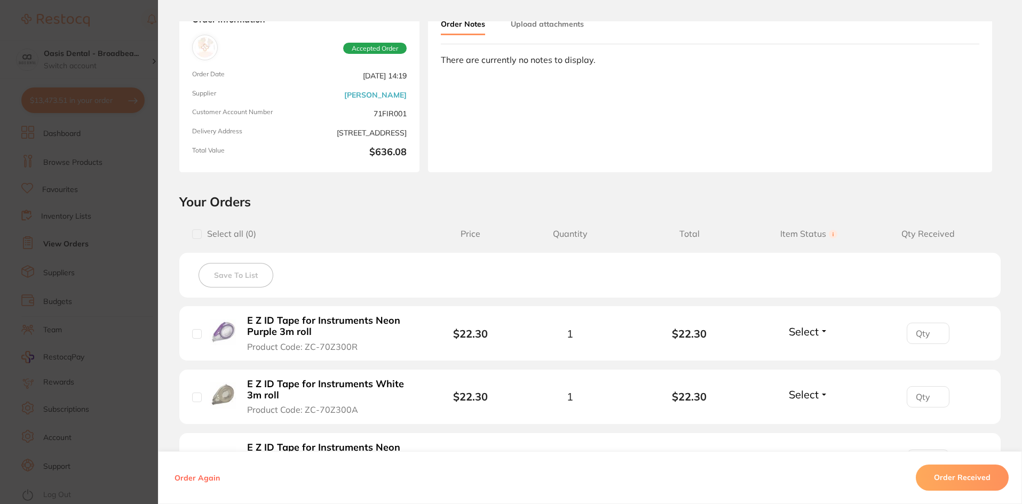
scroll to position [160, 0]
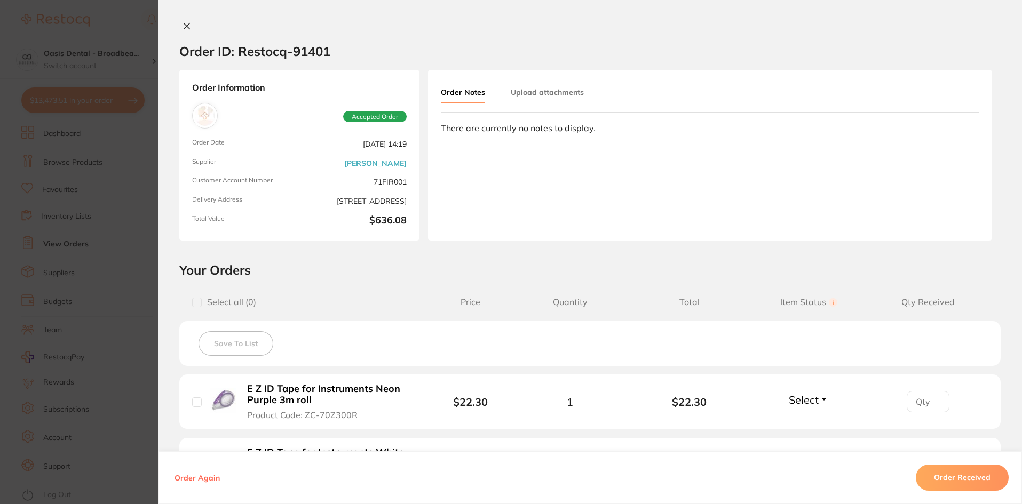
click at [186, 23] on icon at bounding box center [186, 26] width 9 height 9
